Goal: Information Seeking & Learning: Learn about a topic

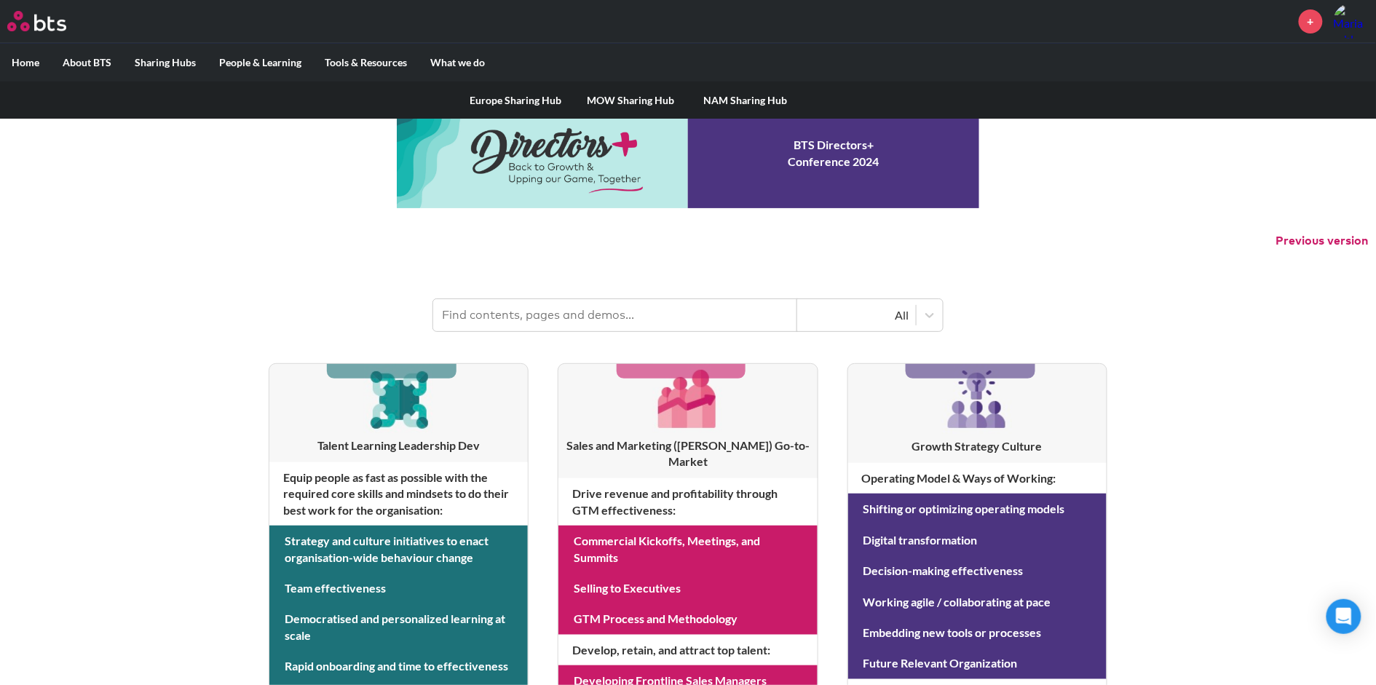
click at [178, 59] on label "Sharing Hubs" at bounding box center [165, 63] width 84 height 38
click at [0, 0] on input "Sharing Hubs" at bounding box center [0, 0] width 0 height 0
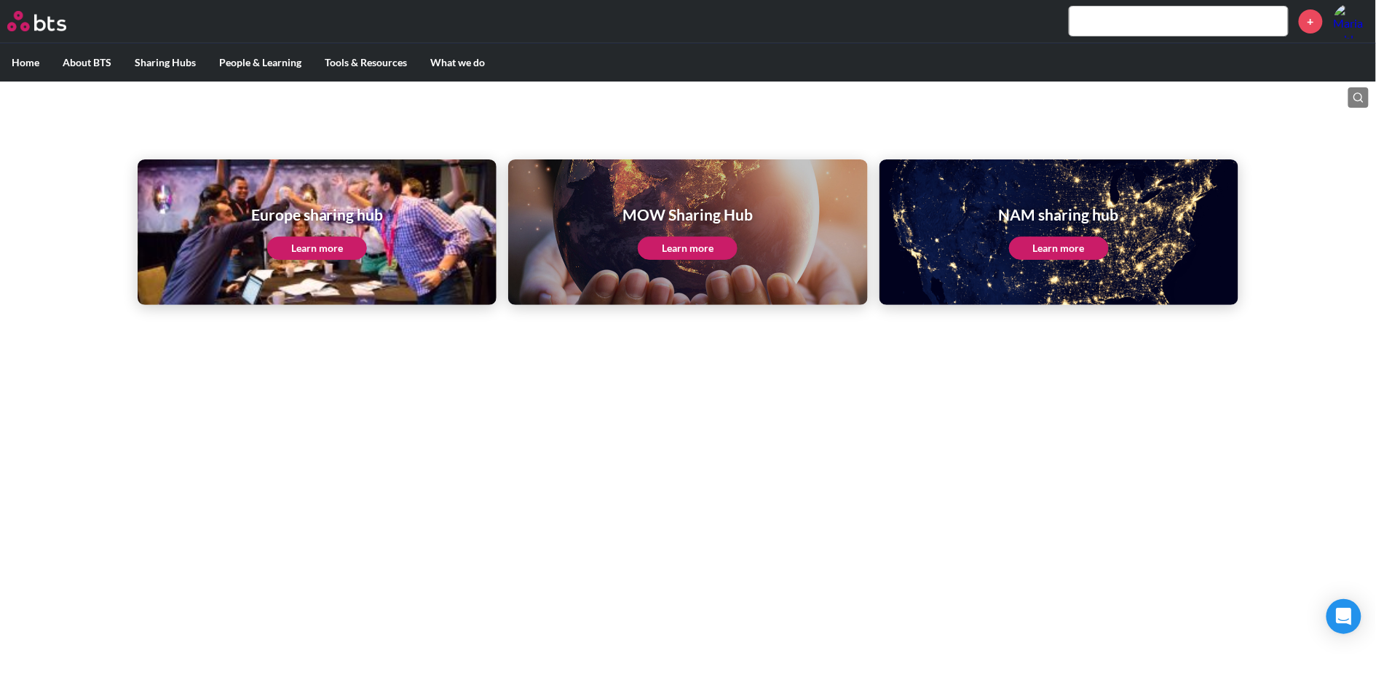
click at [666, 243] on link "Learn more" at bounding box center [688, 248] width 100 height 23
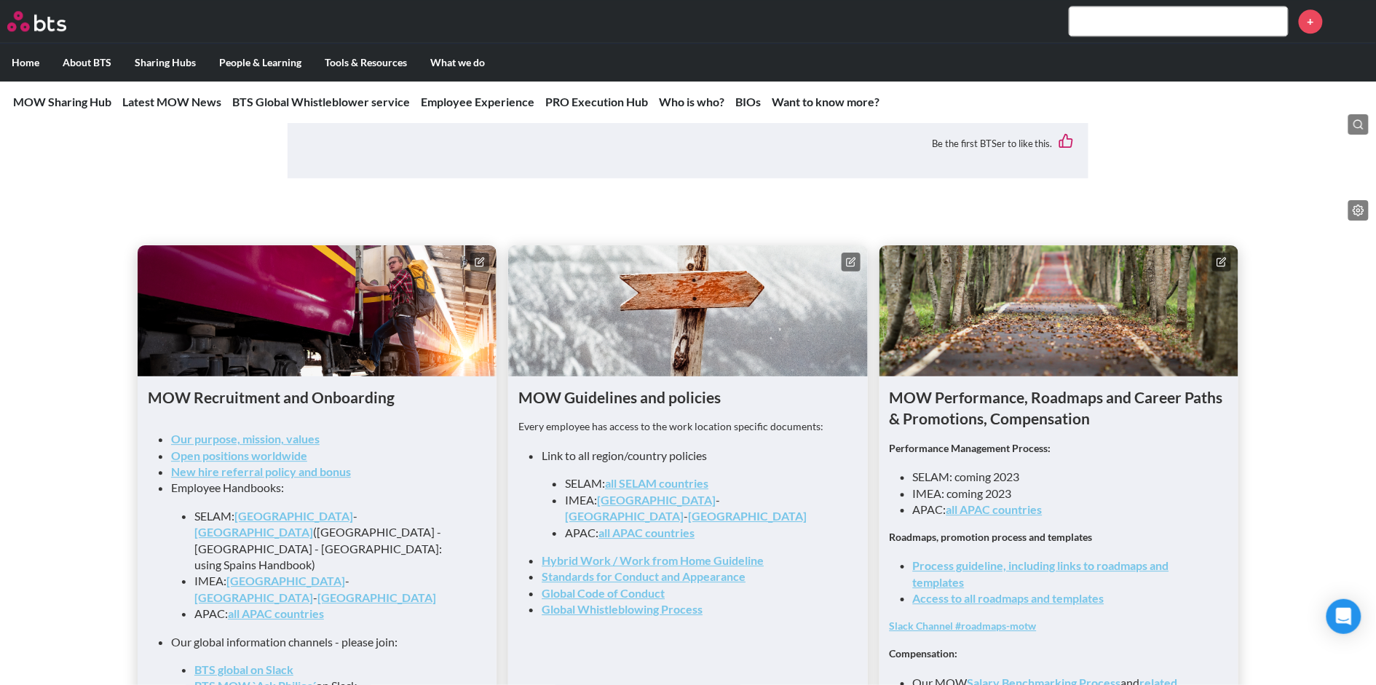
scroll to position [1306, 0]
click at [623, 476] on link "all SELAM countries" at bounding box center [656, 483] width 103 height 14
